Goal: Task Accomplishment & Management: Manage account settings

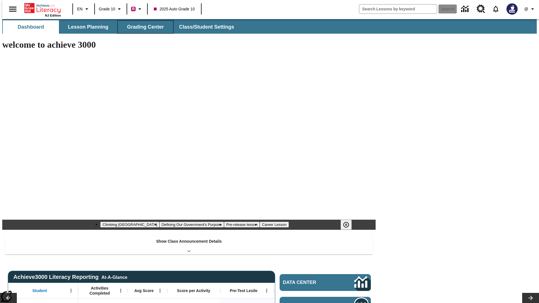
click at [143, 27] on button "Grading Center" at bounding box center [145, 26] width 56 height 13
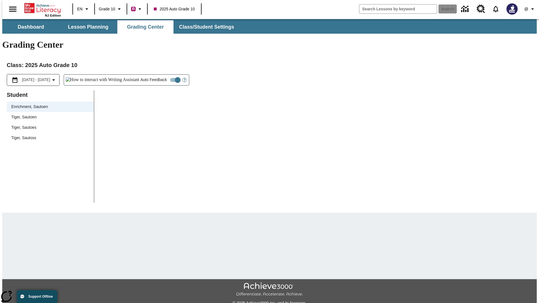
click at [48, 114] on span "Tiger, Sautoen" at bounding box center [50, 117] width 78 height 6
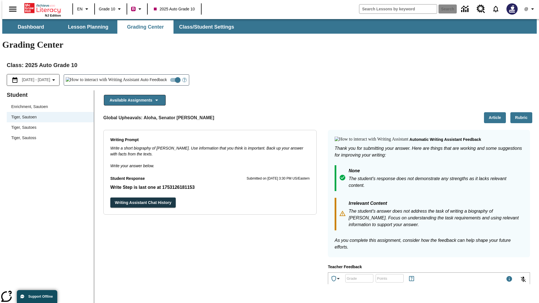
scroll to position [97, 0]
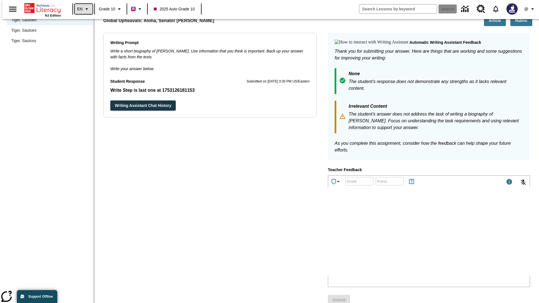
click at [83, 9] on icon "Language: EN, Select a language" at bounding box center [86, 9] width 7 height 7
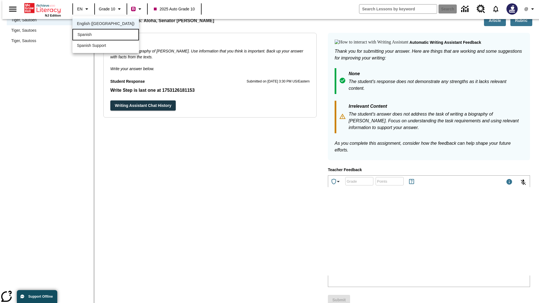
click at [94, 35] on div "Spanish" at bounding box center [105, 35] width 67 height 12
